Goal: Browse casually: Explore the website without a specific task or goal

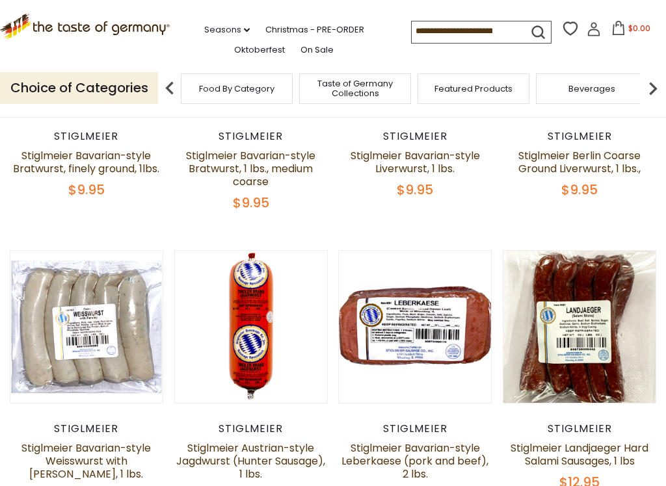
scroll to position [269, 0]
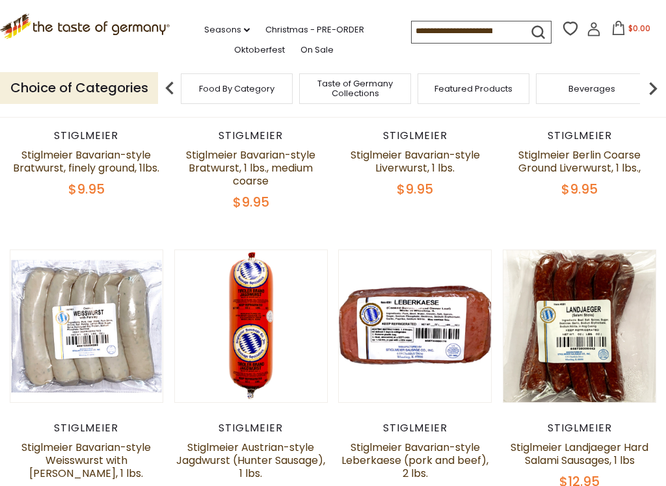
click at [426, 144] on button "Quick View" at bounding box center [415, 129] width 88 height 29
click at [432, 413] on link "Stiglmeier Bavarian-style Leberkaese (pork and beef), 2 lbs." at bounding box center [414, 460] width 147 height 41
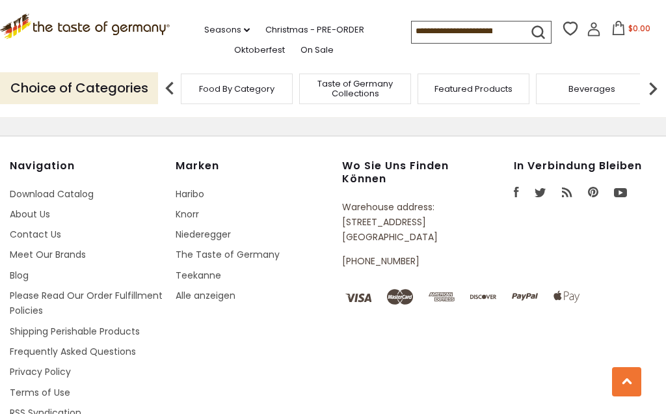
scroll to position [1935, 0]
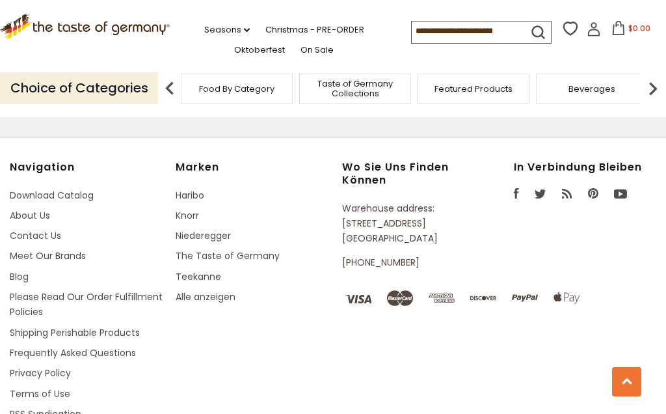
click at [220, 290] on link "Alle anzeigen" at bounding box center [206, 296] width 60 height 13
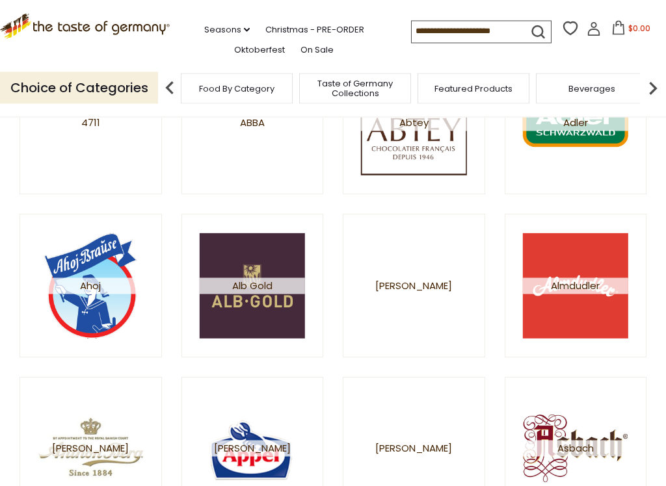
scroll to position [241, 0]
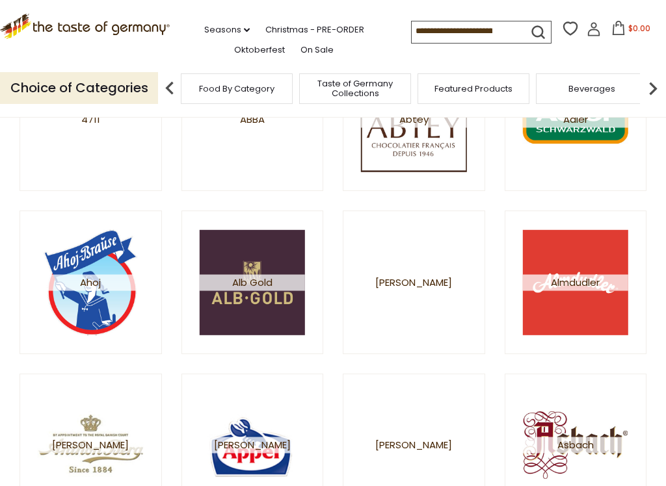
click at [409, 263] on link "[PERSON_NAME]" at bounding box center [414, 283] width 142 height 144
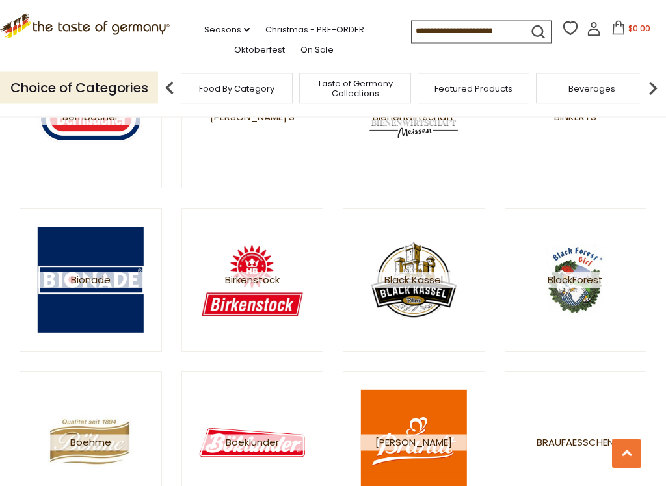
scroll to position [1222, 0]
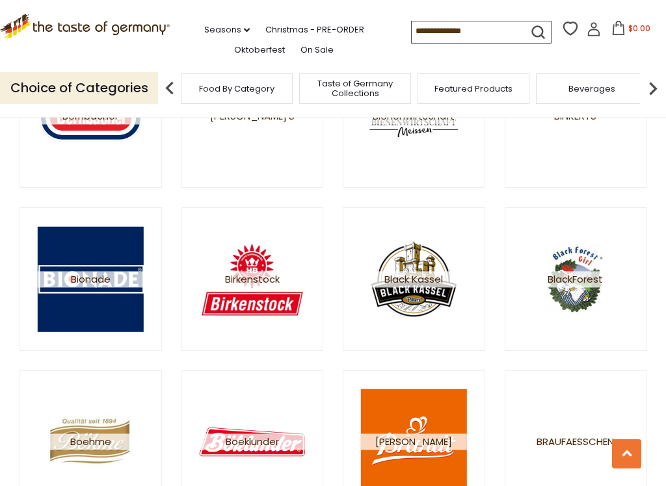
click at [254, 272] on img at bounding box center [252, 278] width 105 height 105
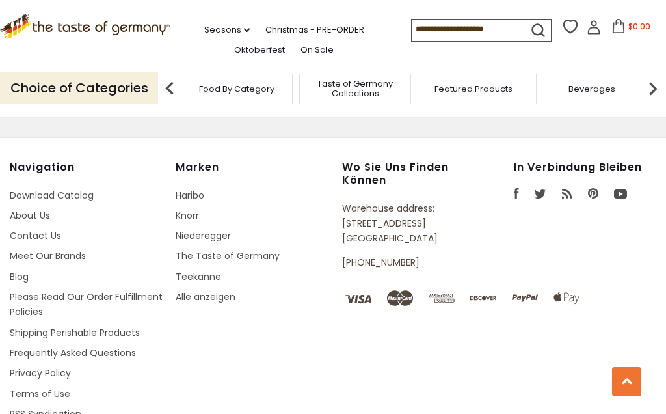
scroll to position [1935, 0]
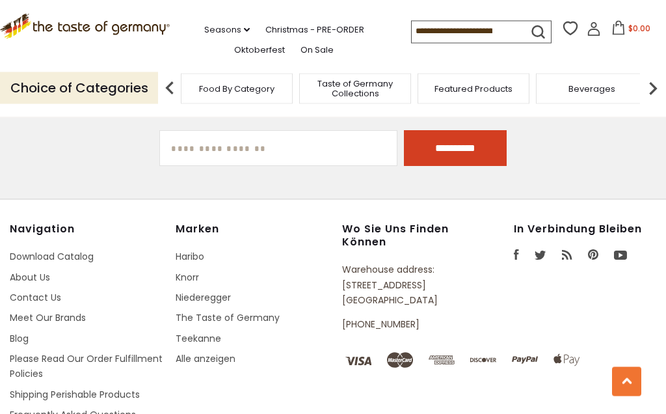
scroll to position [2038, 0]
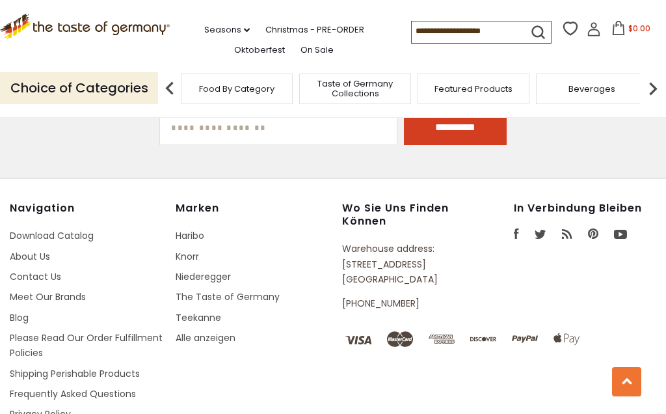
click at [220, 331] on link "Alle anzeigen" at bounding box center [206, 337] width 60 height 13
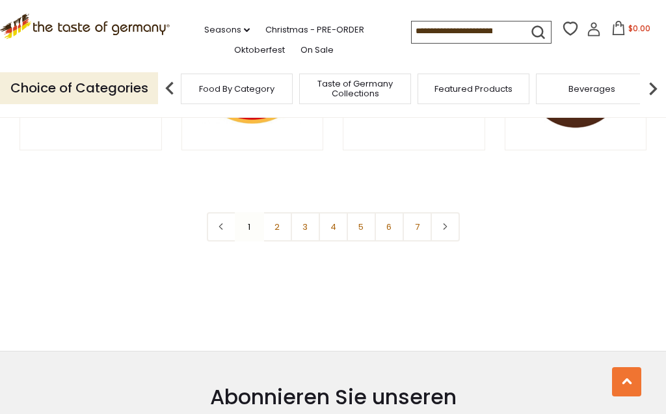
scroll to position [2021, 0]
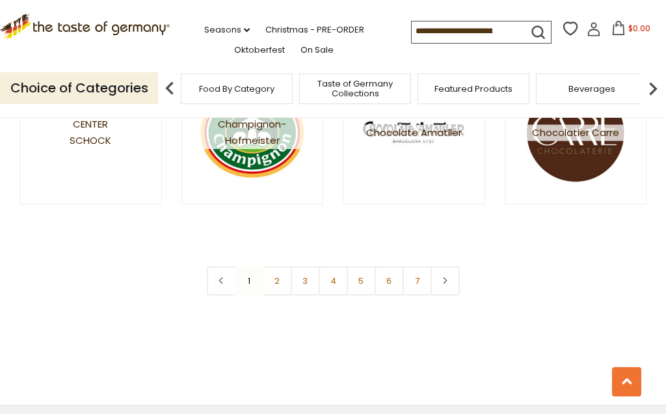
click at [284, 282] on link "2" at bounding box center [277, 280] width 29 height 29
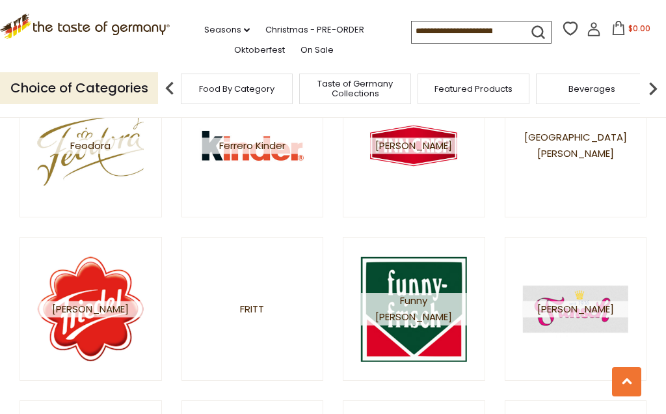
scroll to position [1516, 0]
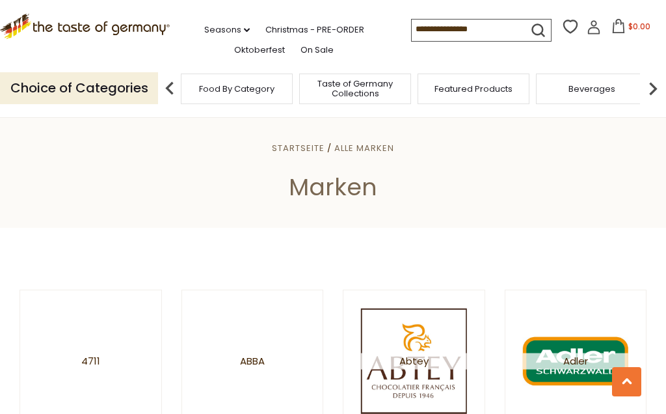
scroll to position [2021, 0]
